Goal: Check status: Check status

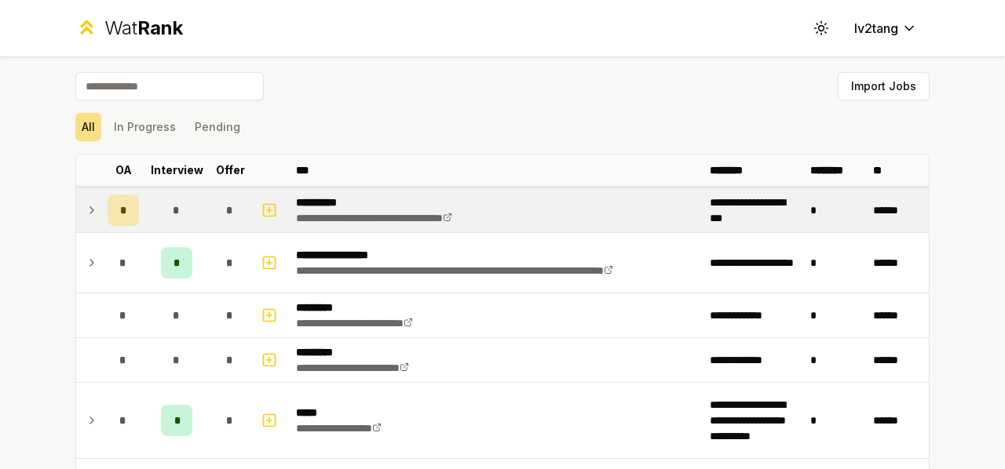
click at [86, 211] on icon at bounding box center [92, 210] width 13 height 19
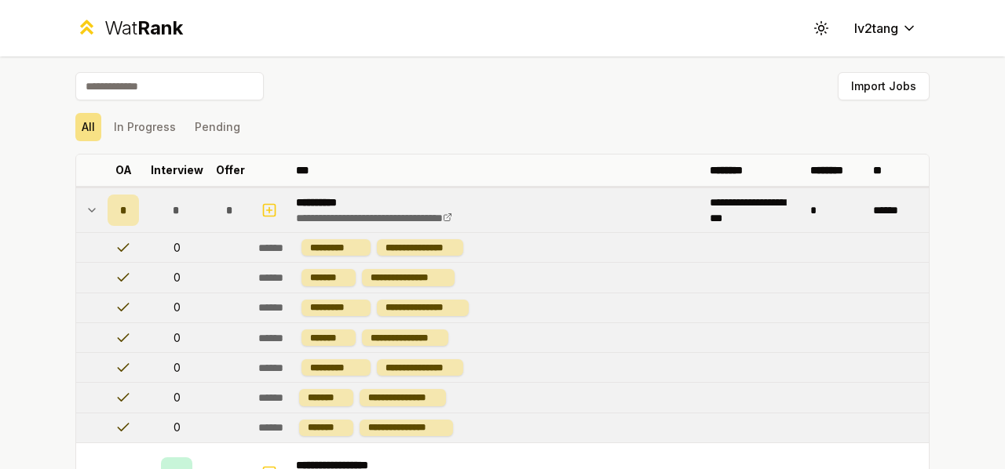
click at [89, 210] on icon at bounding box center [92, 210] width 6 height 3
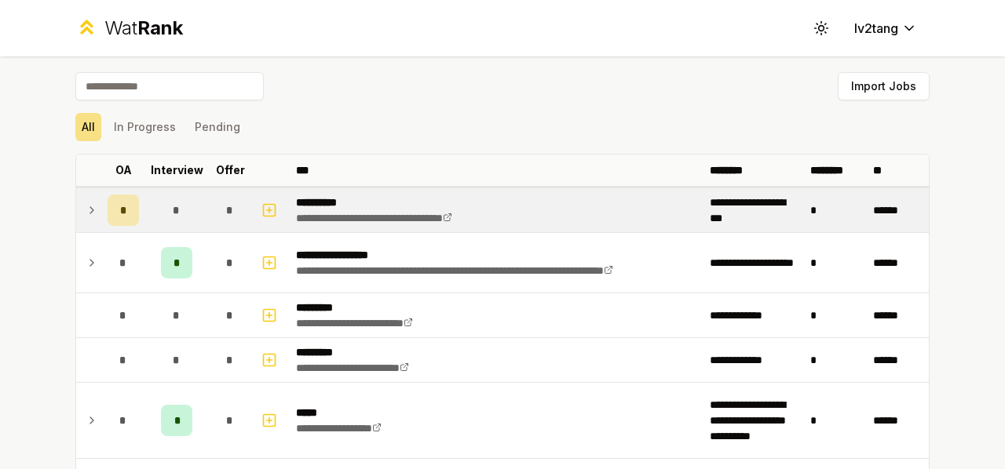
click at [89, 207] on icon at bounding box center [92, 210] width 13 height 19
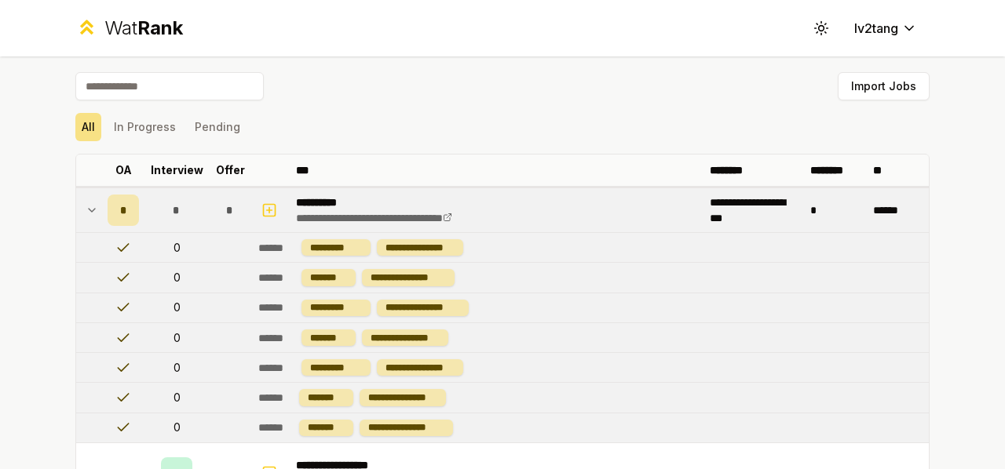
click at [89, 207] on icon at bounding box center [92, 210] width 13 height 19
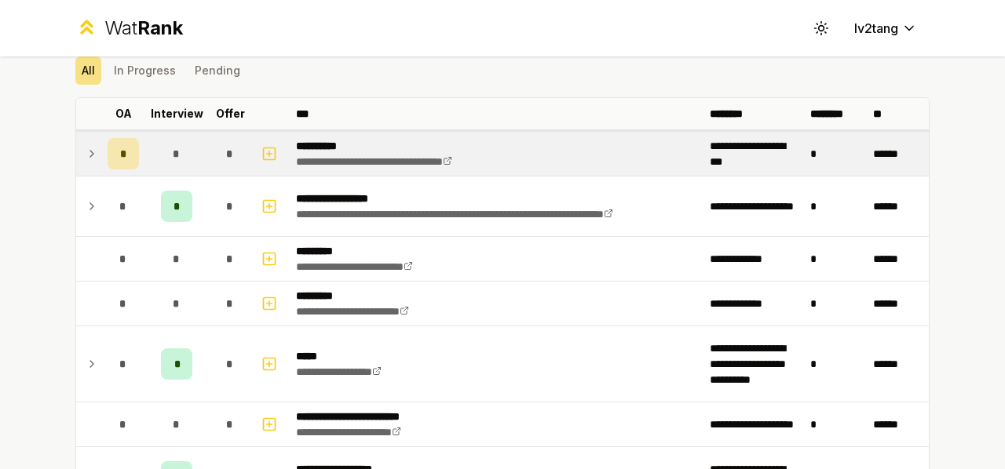
scroll to position [79, 0]
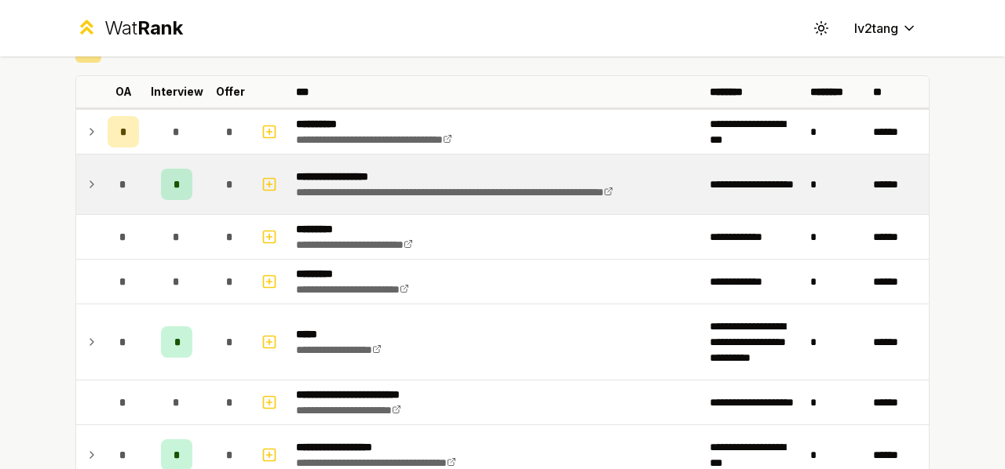
click at [101, 202] on td "*" at bounding box center [123, 185] width 44 height 60
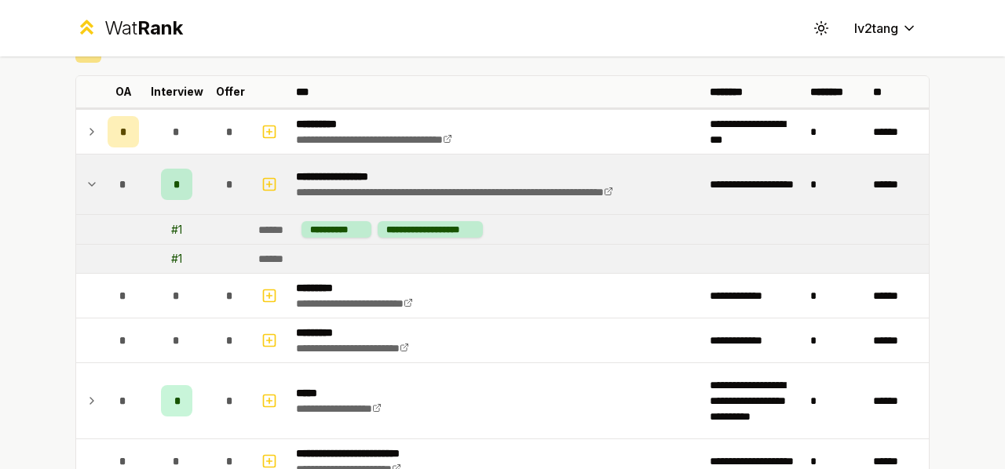
click at [101, 196] on td "*" at bounding box center [123, 185] width 44 height 60
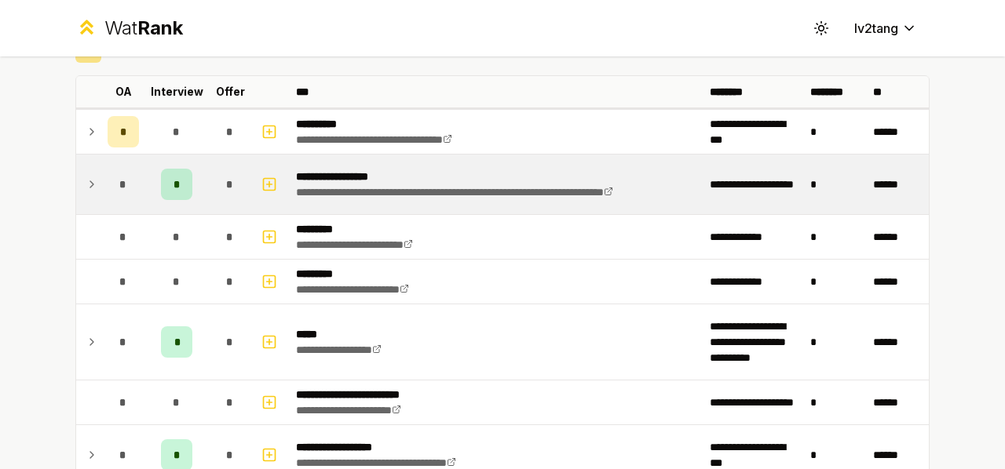
click at [101, 195] on td "*" at bounding box center [123, 185] width 44 height 60
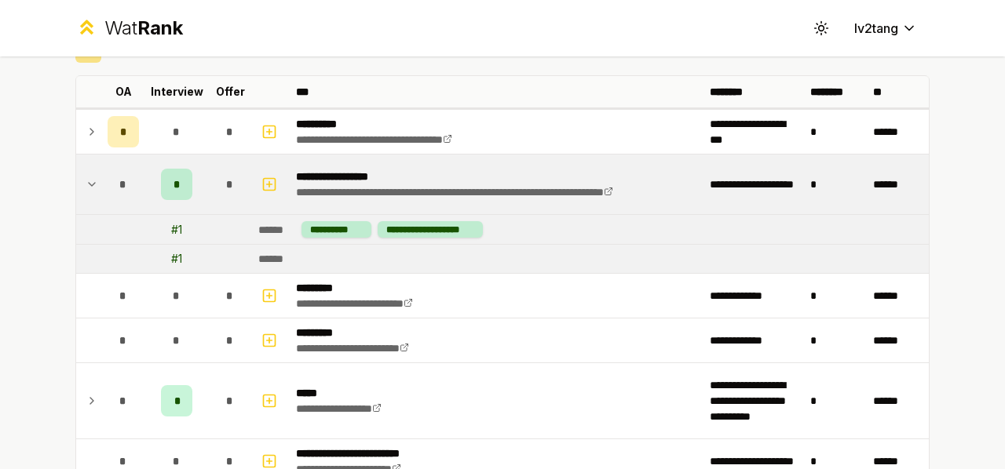
click at [101, 195] on td "*" at bounding box center [123, 185] width 44 height 60
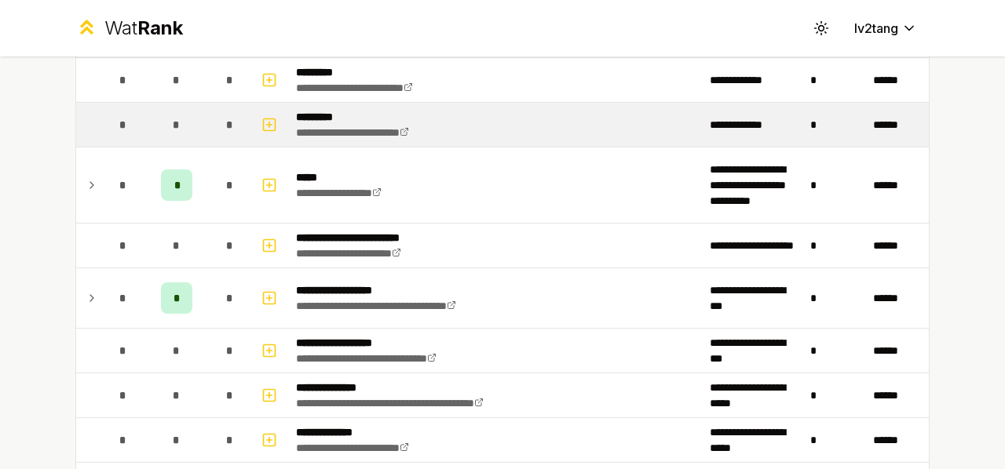
scroll to position [0, 0]
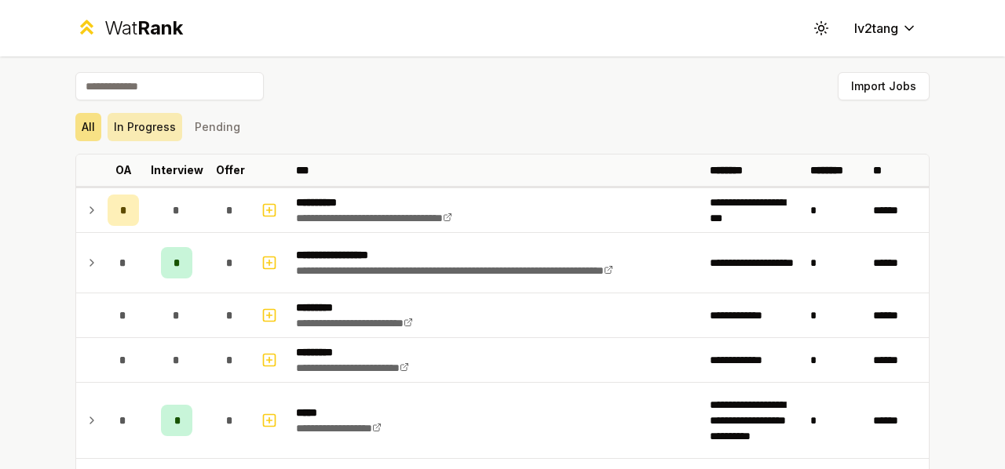
click at [163, 133] on button "In Progress" at bounding box center [145, 127] width 75 height 28
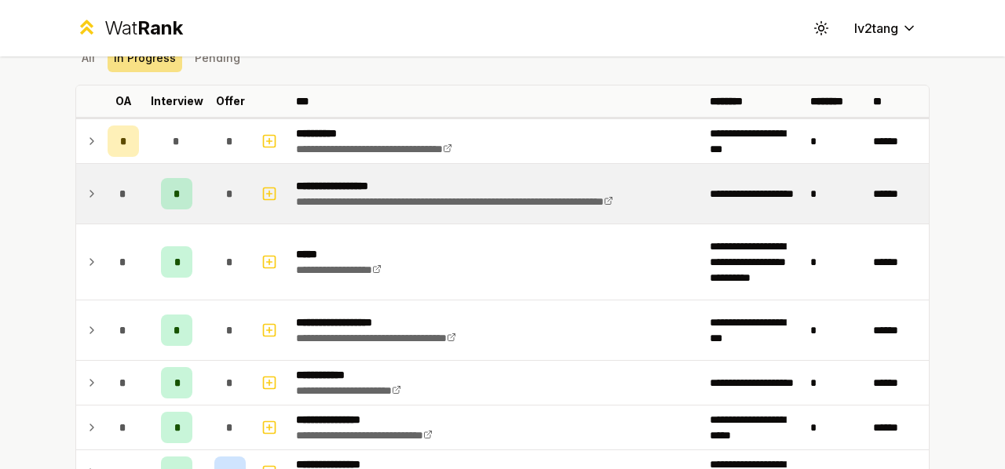
scroll to position [157, 0]
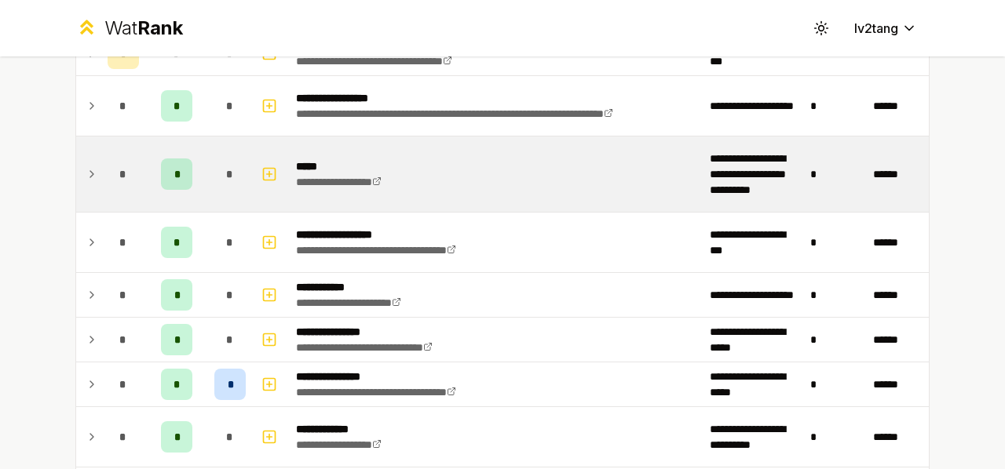
click at [86, 165] on icon at bounding box center [92, 174] width 13 height 19
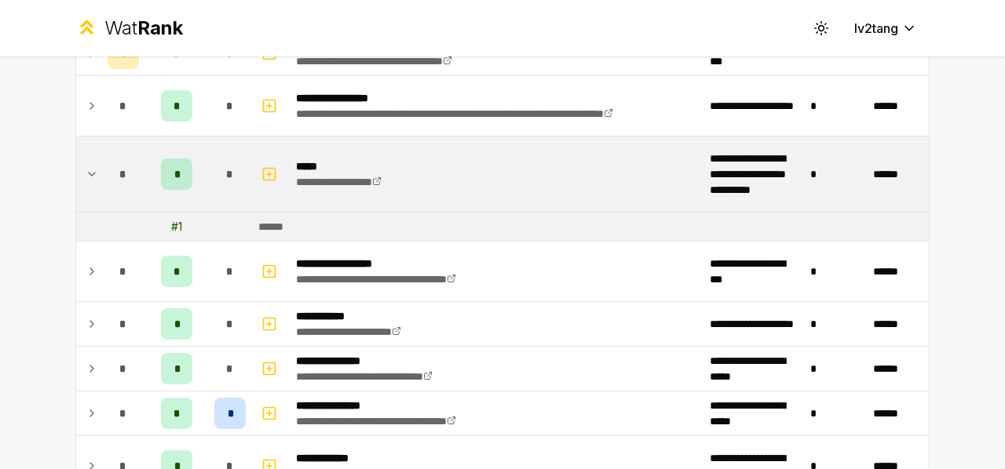
click at [86, 165] on icon at bounding box center [92, 174] width 13 height 19
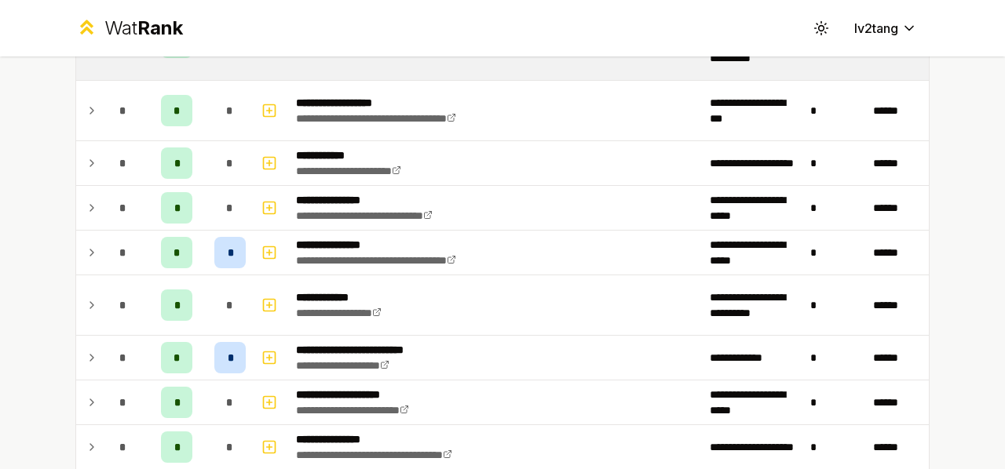
scroll to position [314, 0]
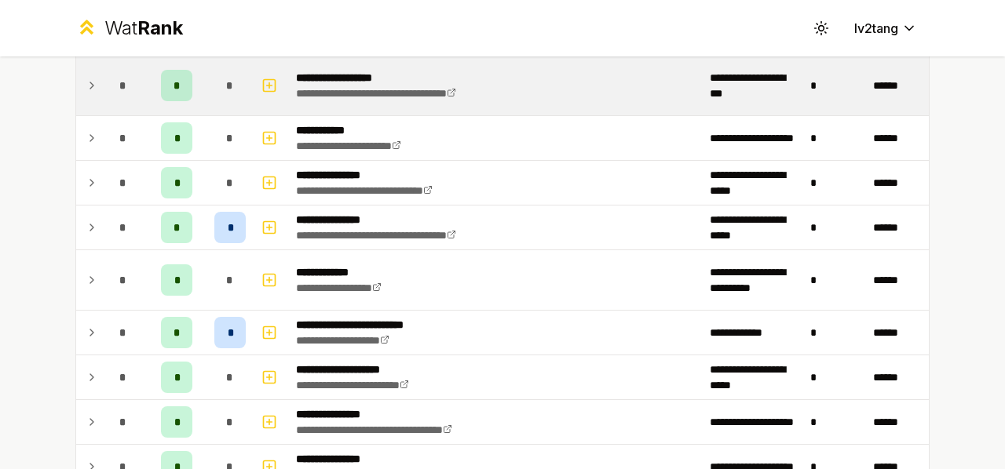
click at [108, 94] on div "*" at bounding box center [123, 85] width 31 height 31
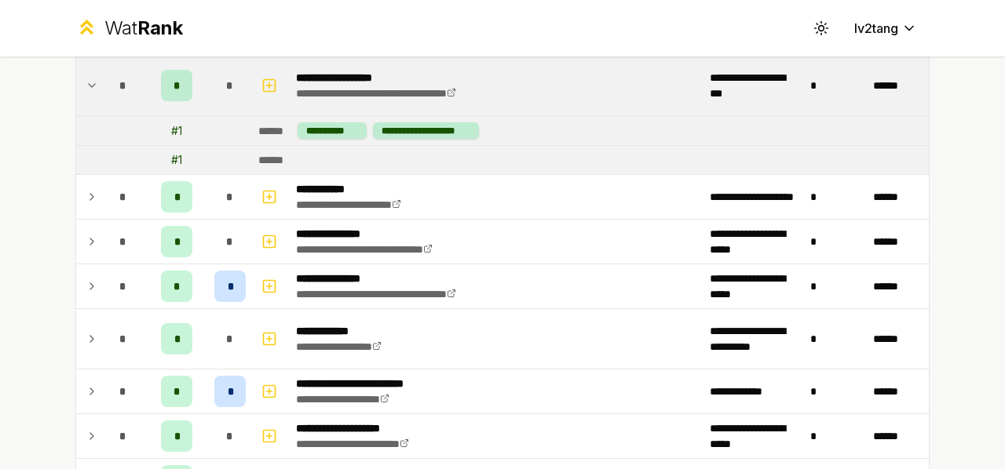
click at [108, 93] on div "*" at bounding box center [123, 85] width 31 height 31
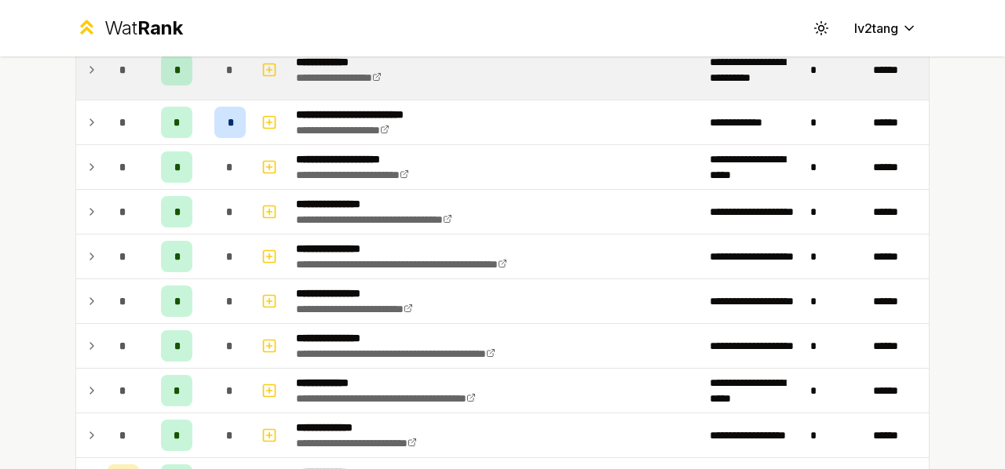
scroll to position [550, 0]
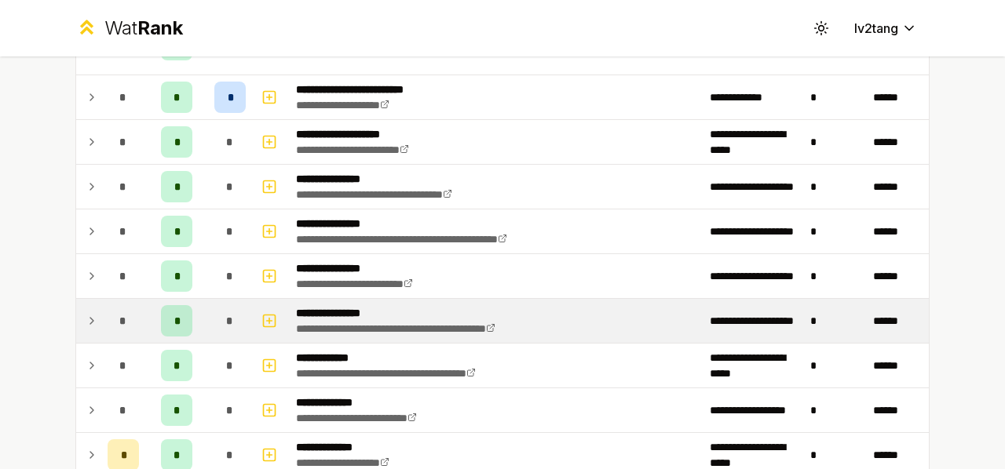
click at [133, 316] on td "*" at bounding box center [123, 321] width 44 height 44
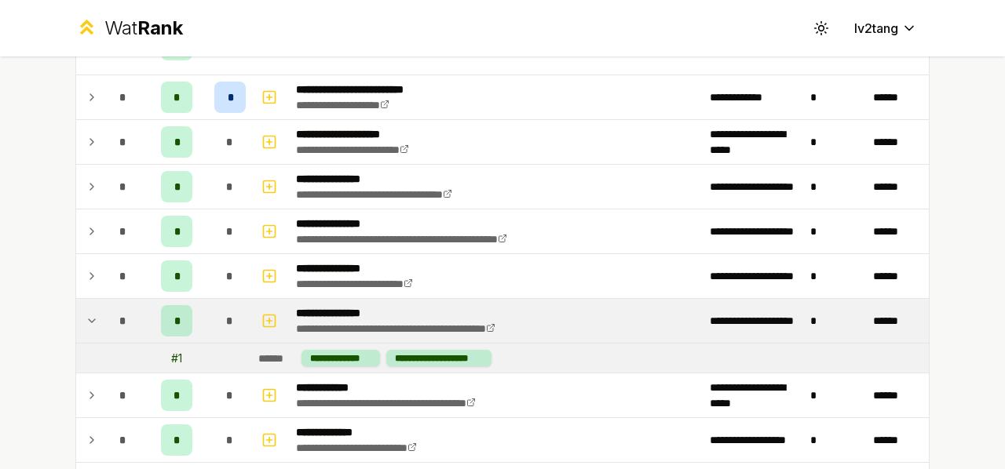
click at [133, 316] on td "*" at bounding box center [123, 321] width 44 height 44
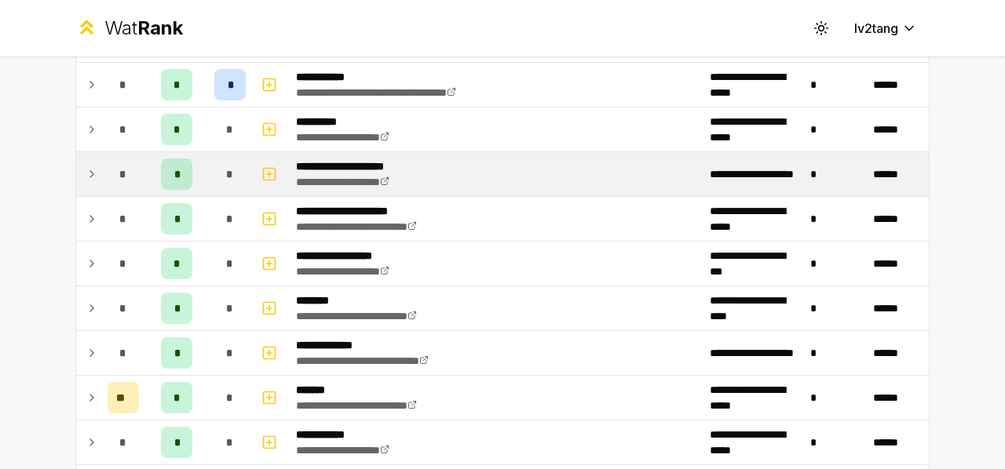
scroll to position [1335, 0]
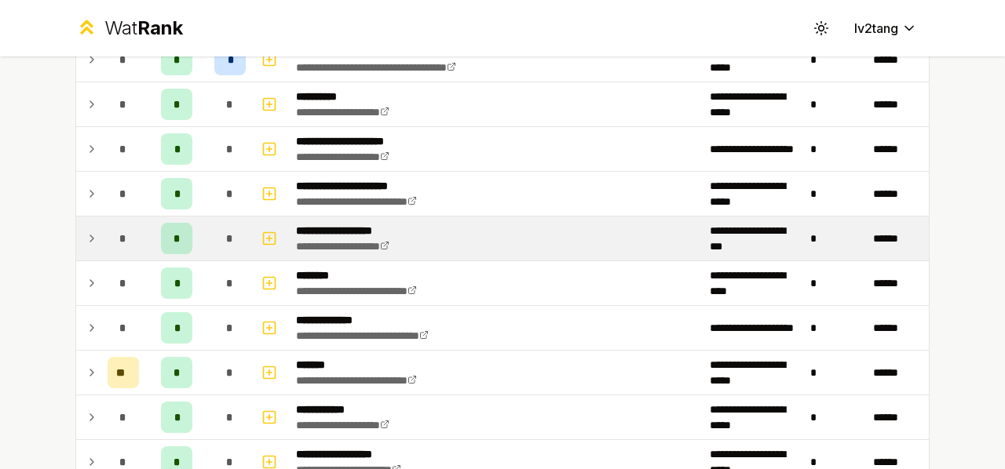
click at [93, 232] on td at bounding box center [88, 239] width 25 height 44
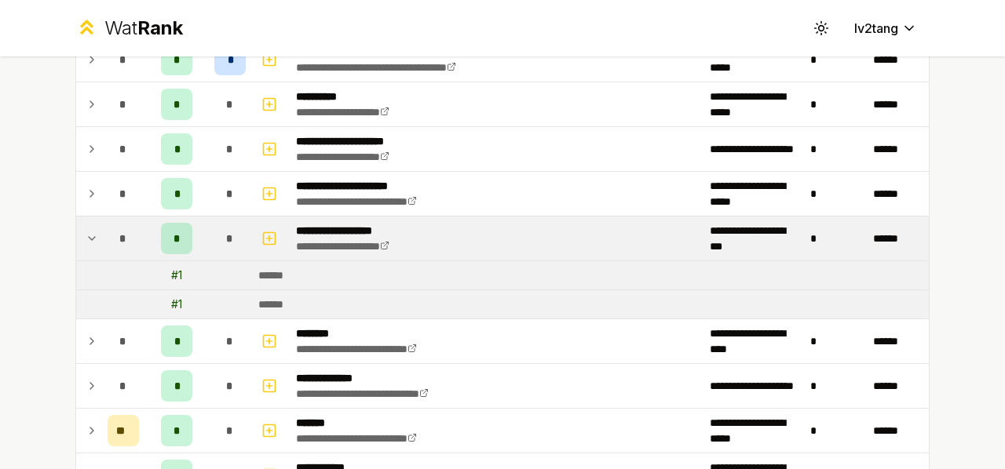
click at [93, 232] on td at bounding box center [88, 239] width 25 height 44
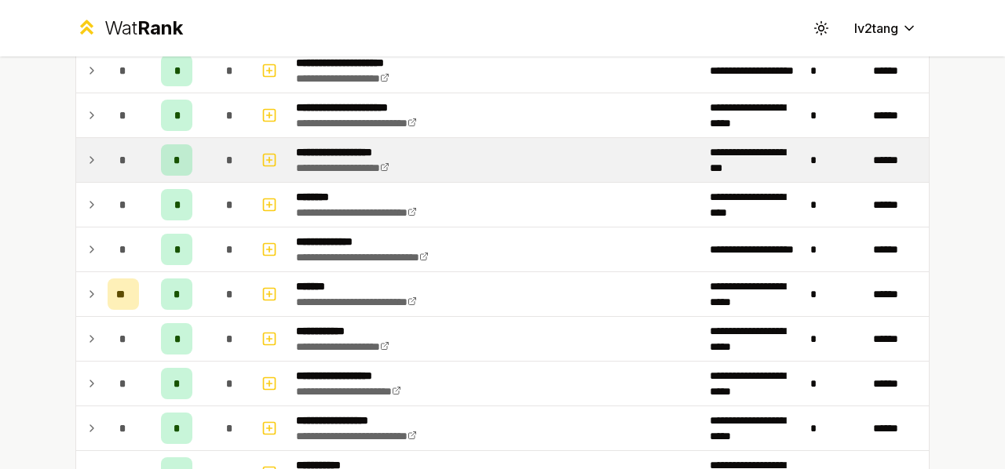
scroll to position [1492, 0]
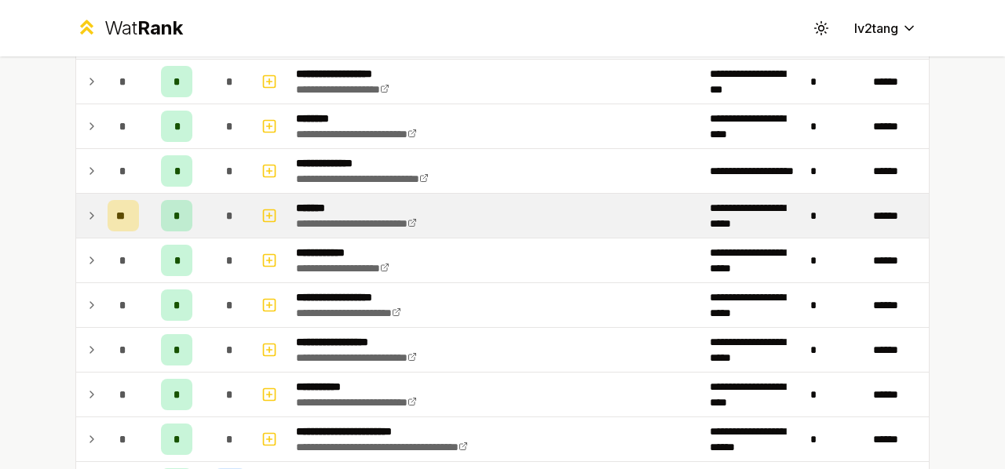
click at [94, 206] on td at bounding box center [88, 216] width 25 height 44
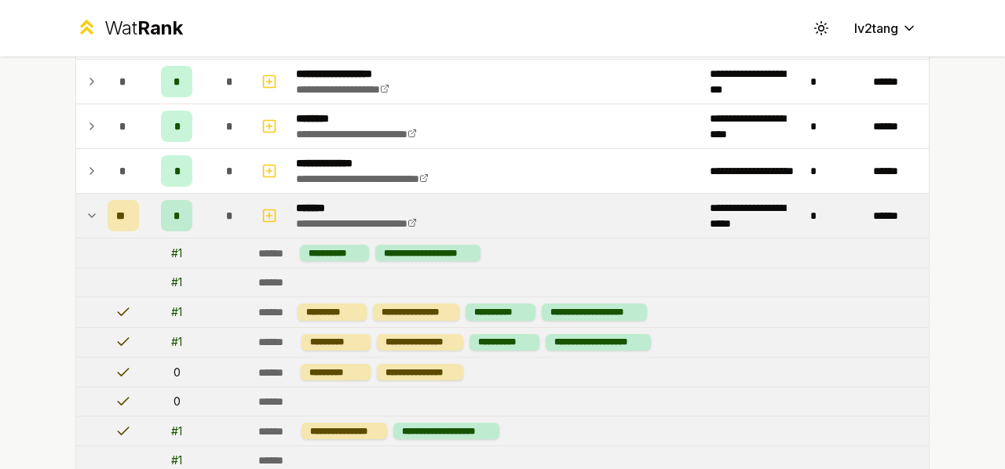
click at [86, 212] on icon at bounding box center [92, 215] width 13 height 19
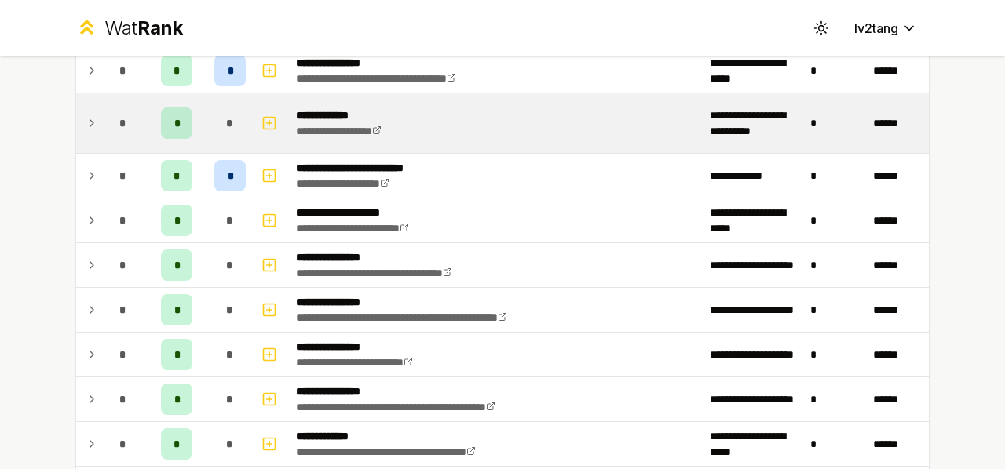
scroll to position [0, 0]
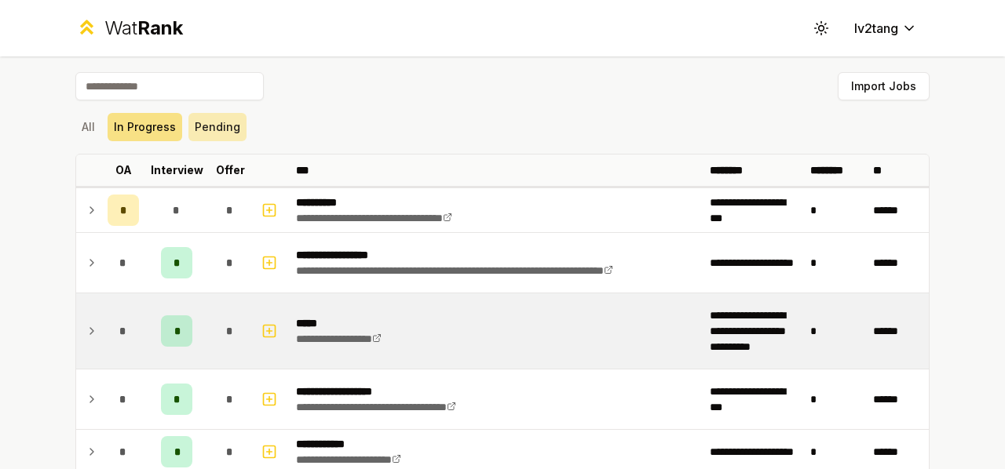
click at [197, 137] on button "Pending" at bounding box center [217, 127] width 58 height 28
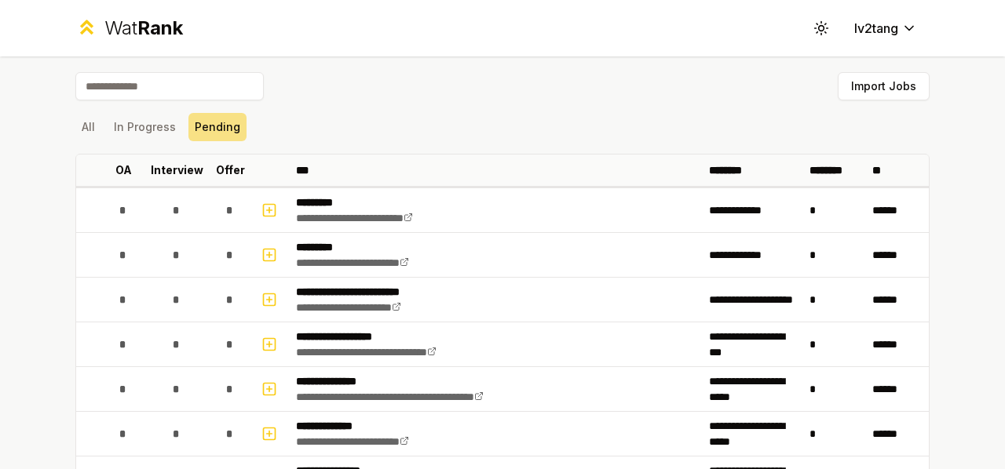
click at [96, 134] on div "All In Progress Pending" at bounding box center [502, 127] width 854 height 28
click at [110, 127] on button "In Progress" at bounding box center [145, 127] width 75 height 28
